Goal: Task Accomplishment & Management: Complete application form

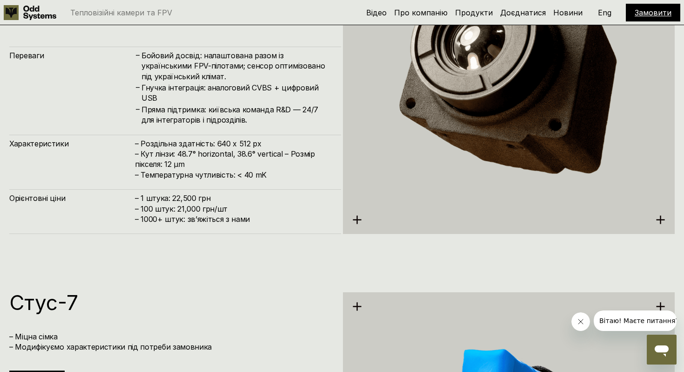
scroll to position [2021, 0]
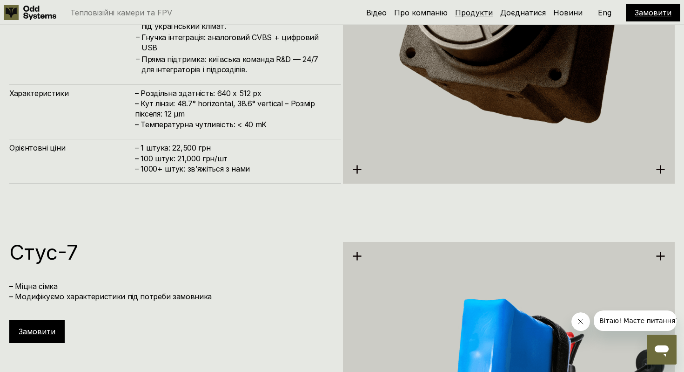
click at [484, 11] on link "Продукти" at bounding box center [474, 12] width 38 height 9
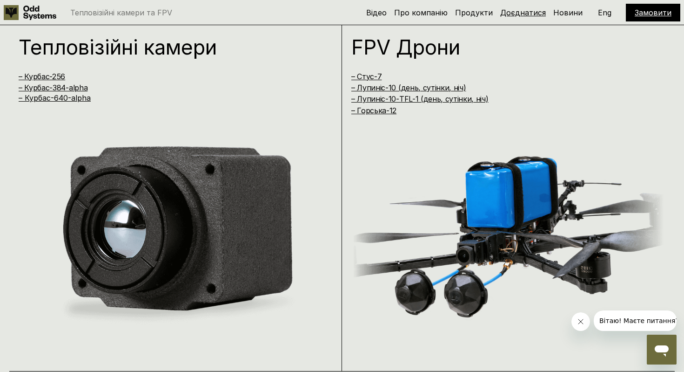
click at [519, 9] on link "Доєднатися" at bounding box center [524, 12] width 46 height 9
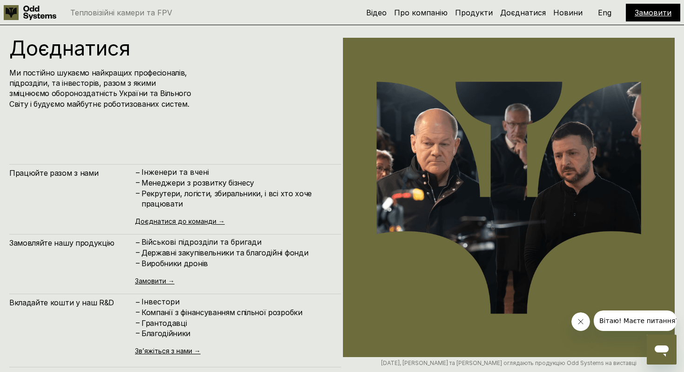
scroll to position [3717, 0]
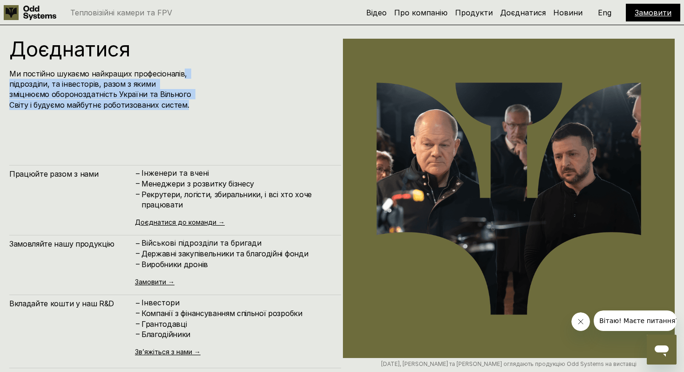
drag, startPoint x: 178, startPoint y: 75, endPoint x: 178, endPoint y: 109, distance: 34.5
click at [178, 108] on h4 "Ми постійно шукаємо найкращих професіоналів, підрозділи, та інвесторів, разом з…" at bounding box center [103, 89] width 188 height 42
click at [178, 109] on h4 "Ми постійно шукаємо найкращих професіоналів, підрозділи, та інвесторів, разом з…" at bounding box center [103, 89] width 188 height 42
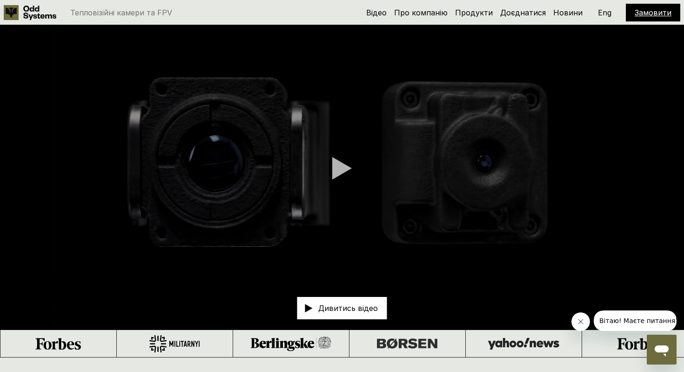
scroll to position [19, 0]
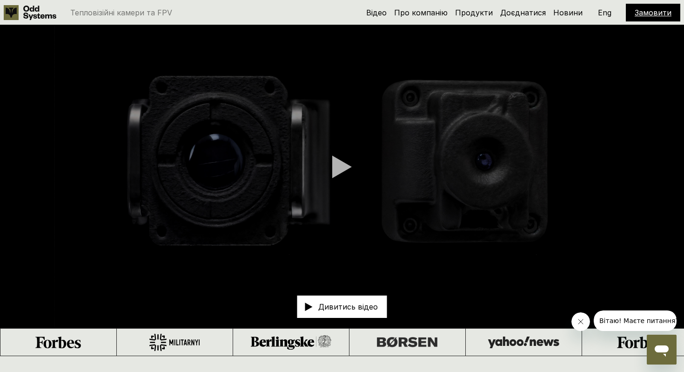
click at [636, 13] on link "Замовити" at bounding box center [653, 12] width 37 height 9
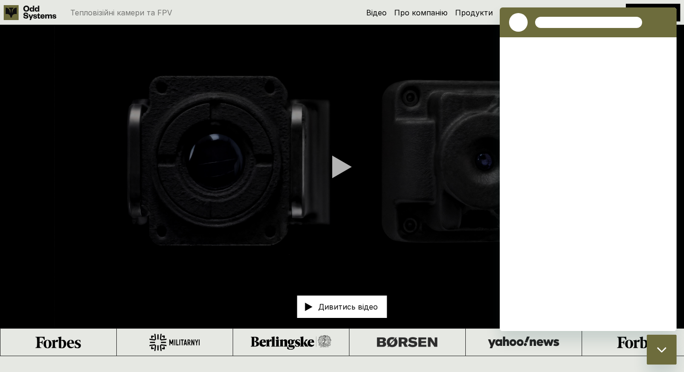
scroll to position [0, 0]
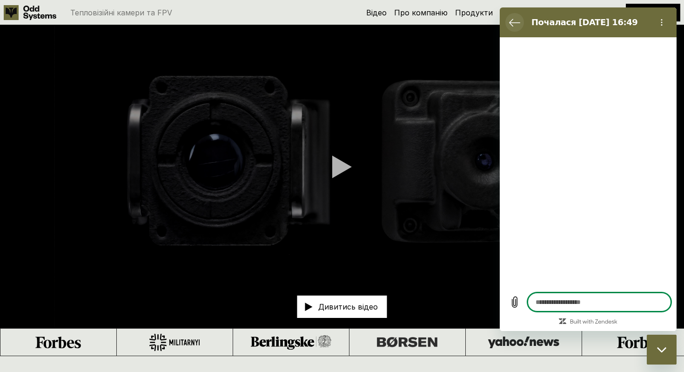
type textarea "*"
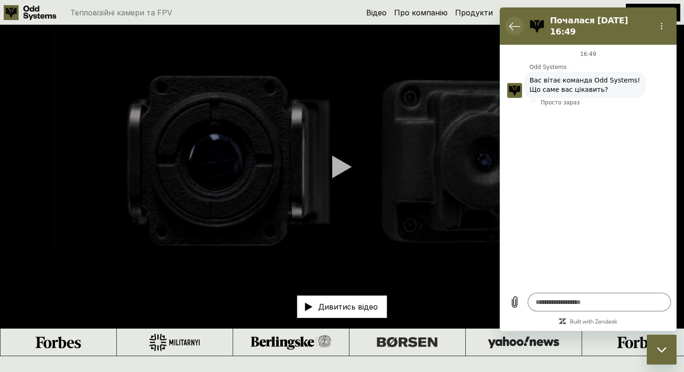
click at [510, 26] on icon "Повернутися до списку розмов" at bounding box center [514, 25] width 11 height 11
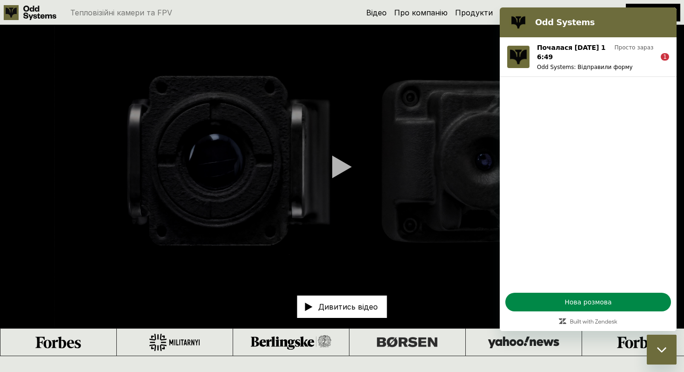
click at [466, 119] on video at bounding box center [342, 166] width 684 height 321
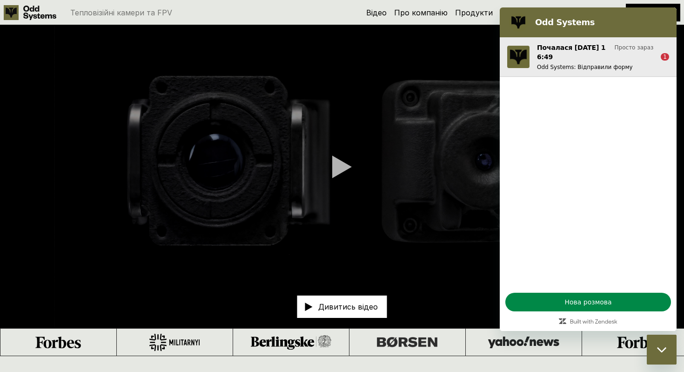
click at [553, 55] on p "Почалася [DATE] 16:49" at bounding box center [574, 52] width 74 height 19
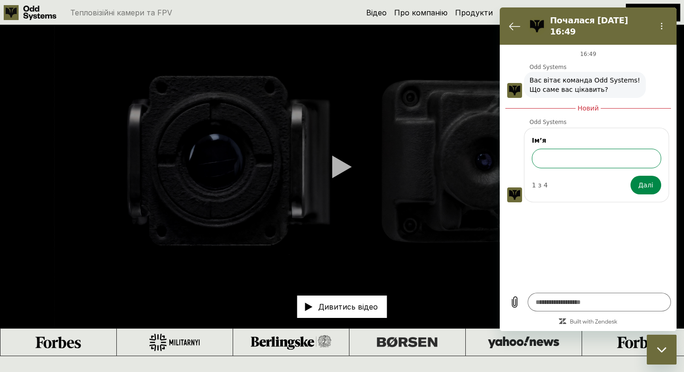
click at [546, 149] on input "Ім’я" at bounding box center [596, 159] width 129 height 20
click at [526, 28] on div "Почалася [DATE] 16:49" at bounding box center [586, 26] width 125 height 26
click at [349, 175] on div at bounding box center [342, 166] width 20 height 23
